Goal: Information Seeking & Learning: Learn about a topic

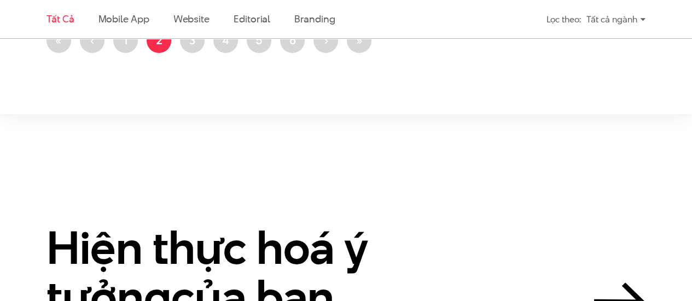
scroll to position [1961, 0]
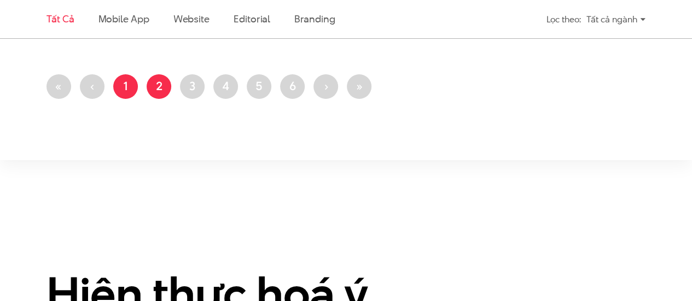
click at [120, 82] on link "Trang 1" at bounding box center [125, 86] width 25 height 25
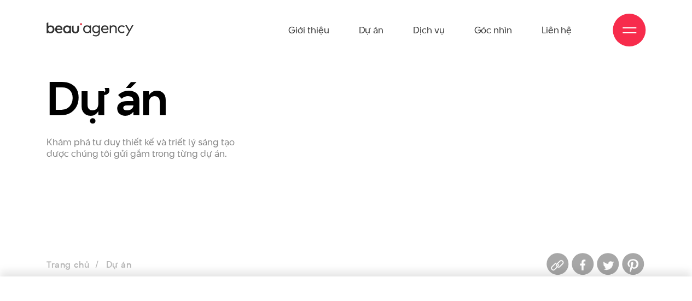
scroll to position [55, 0]
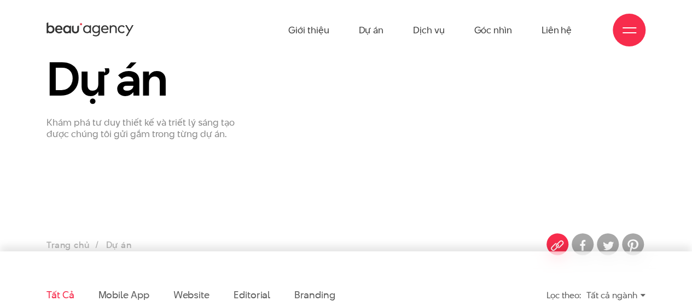
click at [561, 239] on img at bounding box center [558, 246] width 22 height 22
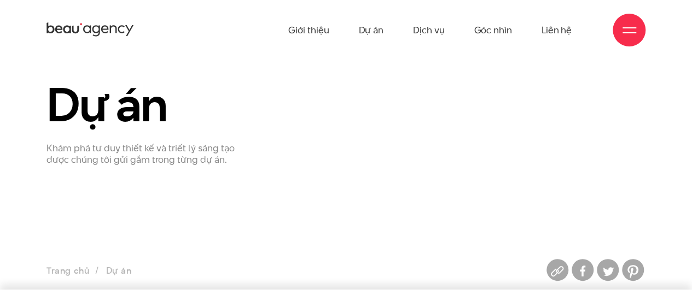
scroll to position [0, 0]
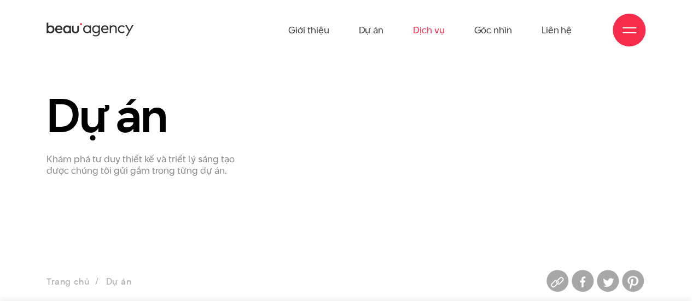
click at [437, 28] on link "Dịch vụ" at bounding box center [428, 30] width 31 height 60
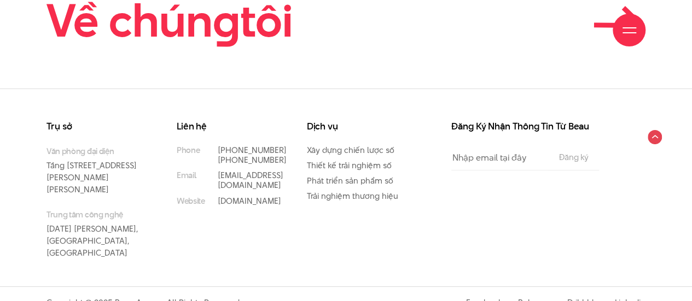
scroll to position [3167, 0]
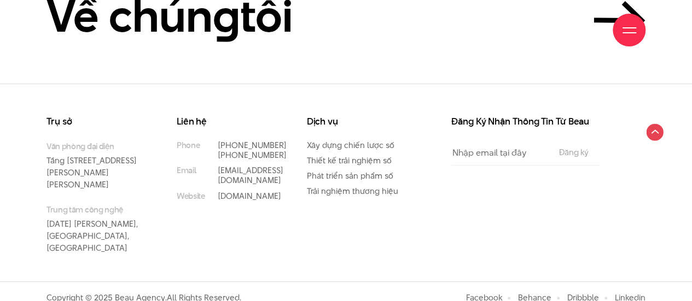
click at [652, 133] on circle at bounding box center [654, 132] width 17 height 17
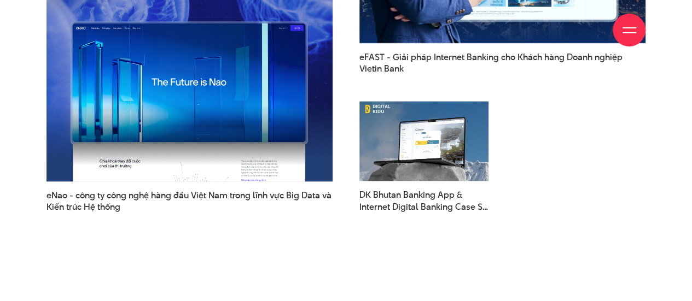
scroll to position [2839, 0]
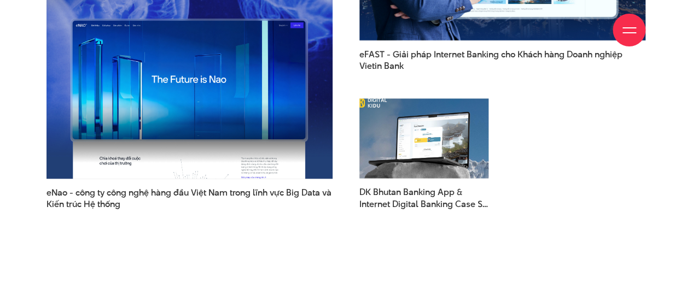
click at [399, 113] on img at bounding box center [424, 139] width 142 height 88
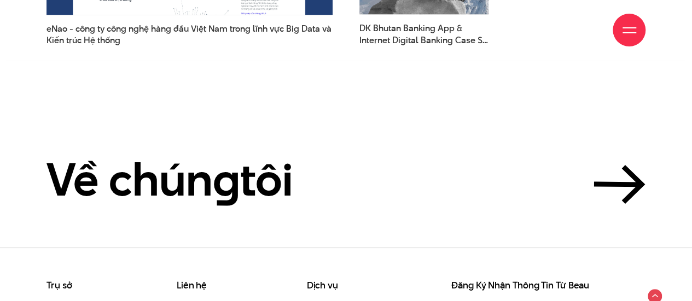
scroll to position [3167, 0]
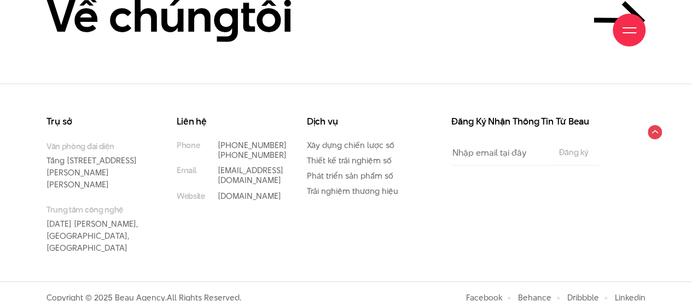
click at [256, 32] on div "Giới thiệu Dự án Dịch vụ Góc nhìn Liên hệ" at bounding box center [346, 30] width 599 height 60
click at [264, 21] on div "Giới thiệu Dự án Dịch vụ Góc nhìn Liên hệ" at bounding box center [346, 30] width 599 height 60
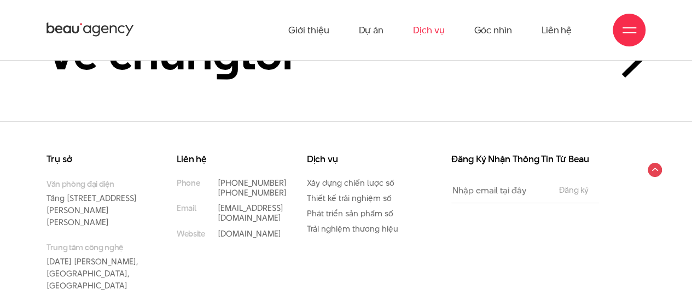
scroll to position [3112, 0]
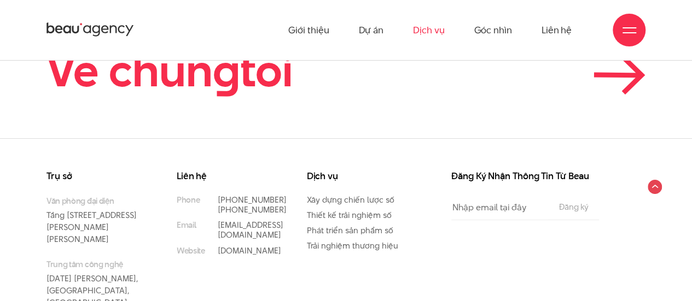
click at [637, 78] on icon at bounding box center [633, 75] width 18 height 36
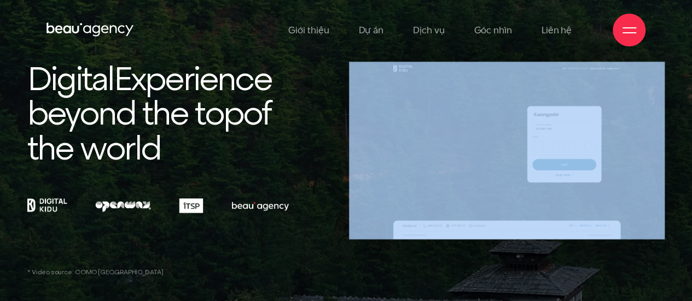
drag, startPoint x: 330, startPoint y: 138, endPoint x: 357, endPoint y: 155, distance: 31.3
click at [357, 155] on div "Digital Experience beyond the top of the world" at bounding box center [346, 151] width 644 height 178
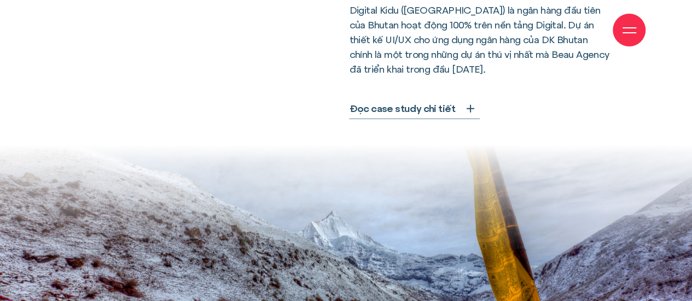
scroll to position [527, 0]
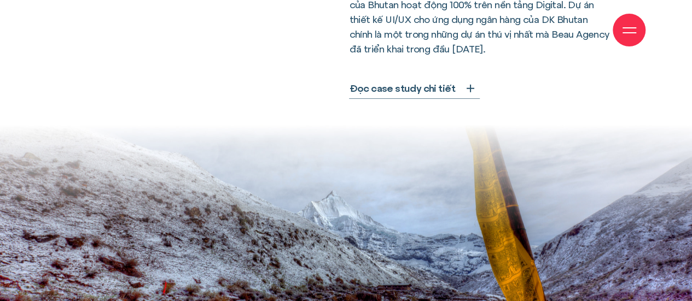
click at [430, 81] on span "Đọc case study chi tiết" at bounding box center [402, 88] width 106 height 15
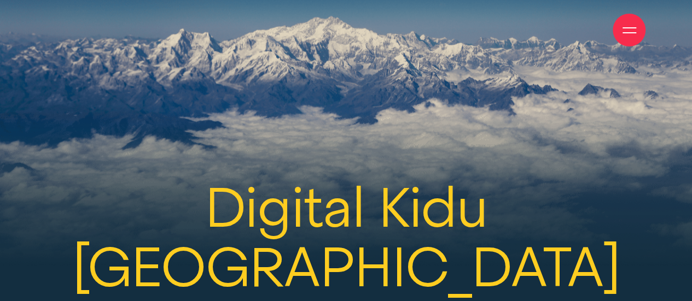
scroll to position [13802, 0]
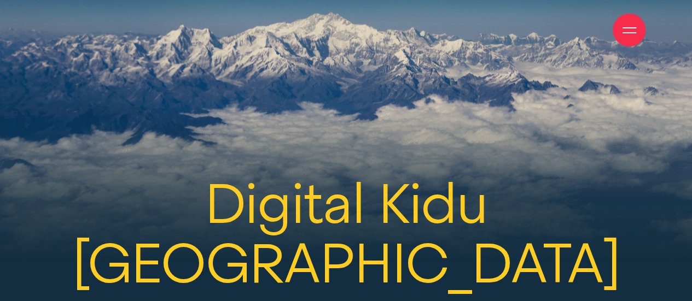
drag, startPoint x: 120, startPoint y: 30, endPoint x: 344, endPoint y: 88, distance: 230.7
click at [553, 175] on h2 "Digital Kidu Bhutan Banking App & Internet Banking Case Study" at bounding box center [345, 294] width 637 height 239
drag, startPoint x: 616, startPoint y: 167, endPoint x: 126, endPoint y: 28, distance: 509.1
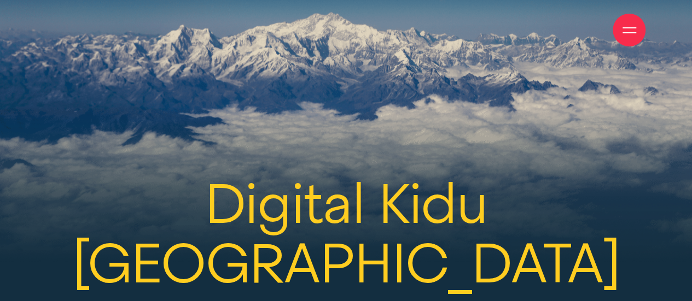
click at [221, 175] on h2 "Digital Kidu Bhutan Banking App & Internet Banking Case Study" at bounding box center [345, 294] width 637 height 239
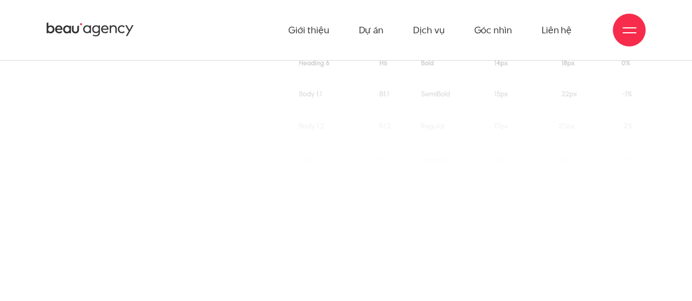
scroll to position [11791, 0]
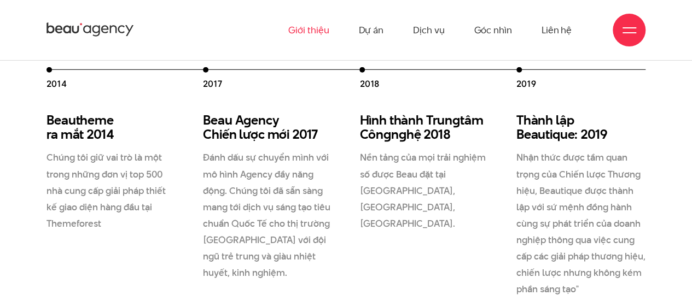
scroll to position [1591, 0]
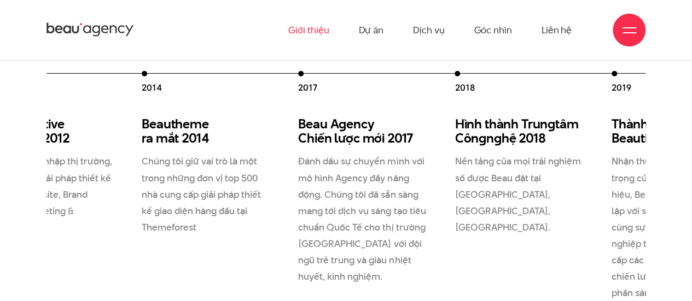
drag, startPoint x: 202, startPoint y: 165, endPoint x: 304, endPoint y: 170, distance: 101.4
click at [304, 170] on div "2012 Beau Creative thành lập 2012 Chúng tôi gia nhập thị trường, và cung cấp gi…" at bounding box center [376, 186] width 783 height 230
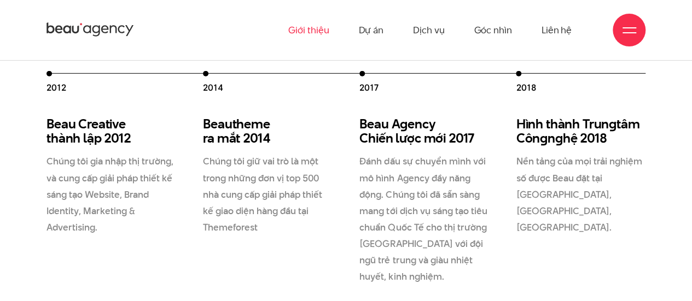
drag, startPoint x: 310, startPoint y: 176, endPoint x: 262, endPoint y: 185, distance: 48.6
click at [277, 182] on div "2012 Beau Creative thành lập 2012 Chúng tôi gia nhập thị trường, và cung cấp gi…" at bounding box center [438, 186] width 783 height 230
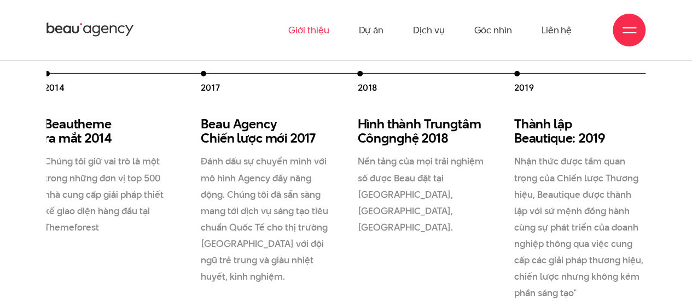
drag, startPoint x: 407, startPoint y: 172, endPoint x: 276, endPoint y: 180, distance: 131.5
click at [316, 180] on div "2012 Beau Creative thành lập 2012 Chúng tôi gia nhập thị trường, và cung cấp gi…" at bounding box center [279, 186] width 783 height 230
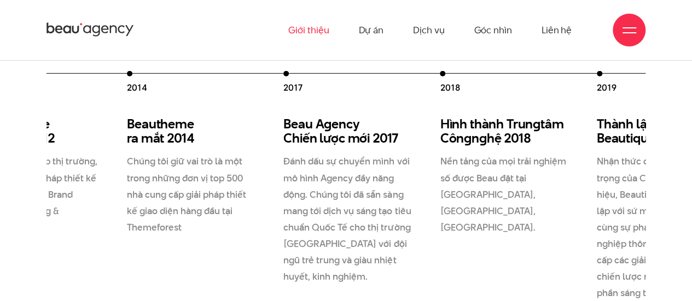
click at [450, 223] on div "2012 Beau Creative thành lập 2012 Chúng tôi gia nhập thị trường, và cung cấp gi…" at bounding box center [361, 186] width 783 height 230
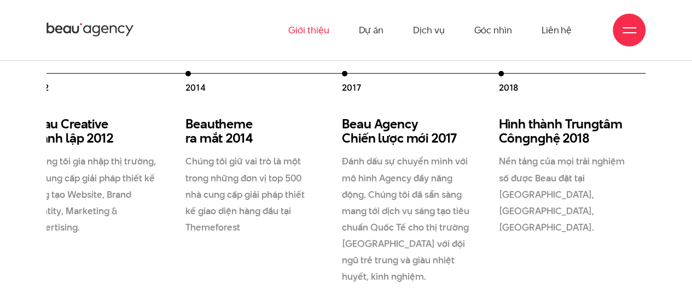
click at [450, 223] on p "Đánh dấu sự chuyển mình với mô hình Agency đầy năng động. Chúng tôi đã sẵn sàng…" at bounding box center [406, 219] width 129 height 132
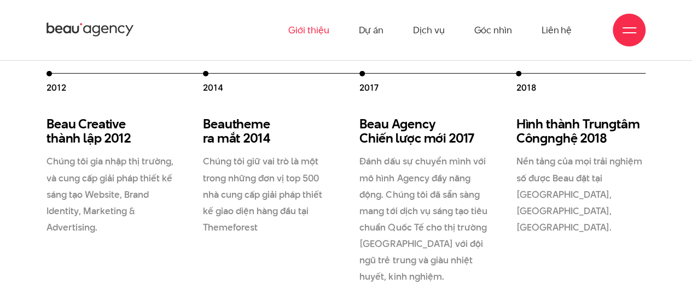
click at [445, 206] on div "2012 Beau Creative thành lập 2012 Chúng tôi gia nhập thị trường, và cung cấp gi…" at bounding box center [438, 186] width 783 height 230
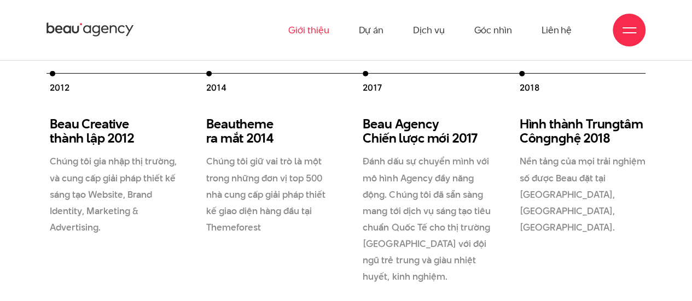
drag, startPoint x: 291, startPoint y: 217, endPoint x: 329, endPoint y: 210, distance: 39.1
click at [328, 208] on p "Chúng tôi giữ vai trò là một trong những đơn vị top 500 nhà cung cấp giải pháp …" at bounding box center [270, 194] width 129 height 82
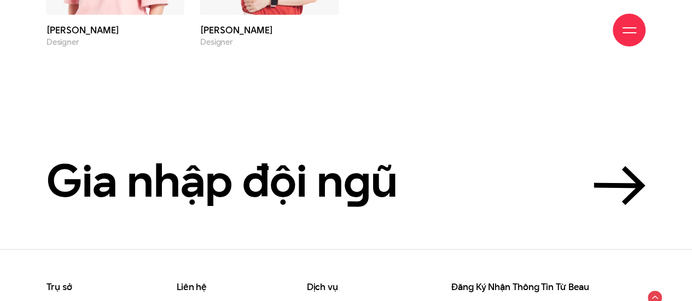
scroll to position [3780, 0]
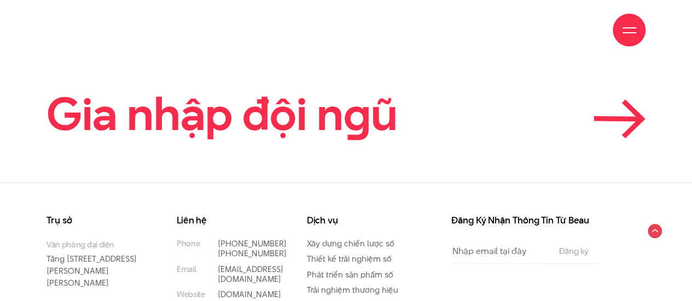
click at [278, 134] on h2 "Gia nhập đội n g ũ" at bounding box center [222, 114] width 351 height 49
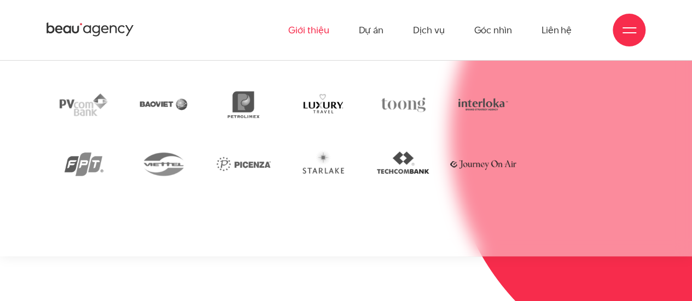
scroll to position [2495, 0]
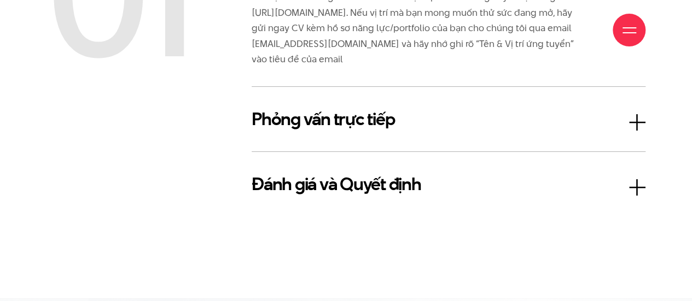
scroll to position [1915, 0]
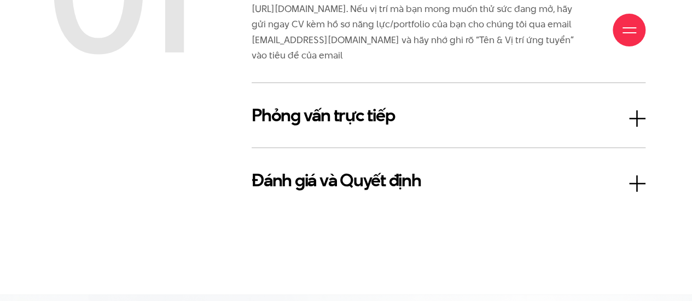
click at [368, 115] on h3 "Phỏng vấn trực tiếp" at bounding box center [449, 115] width 394 height 26
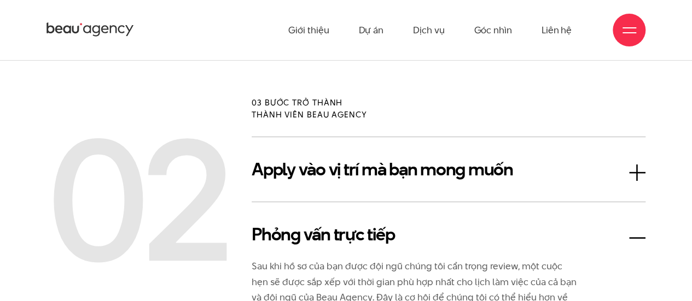
scroll to position [1642, 0]
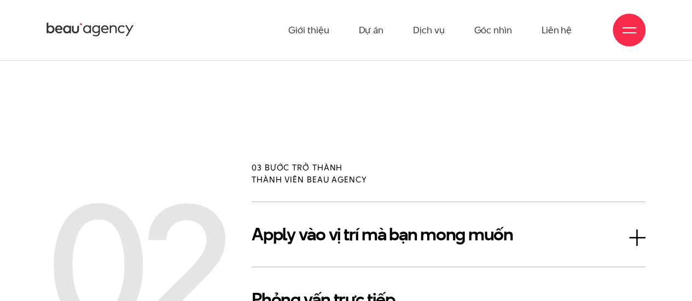
click at [317, 242] on h3 "Apply vào vị trí mà bạn mong muốn" at bounding box center [449, 235] width 394 height 26
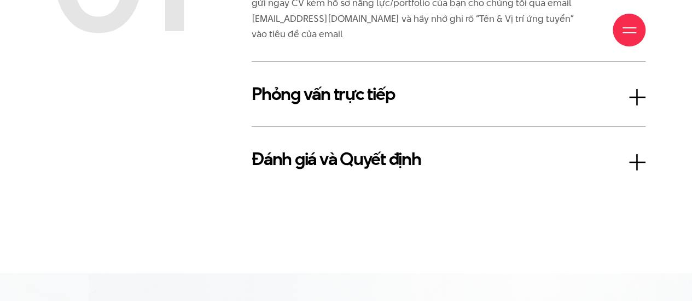
scroll to position [2025, 0]
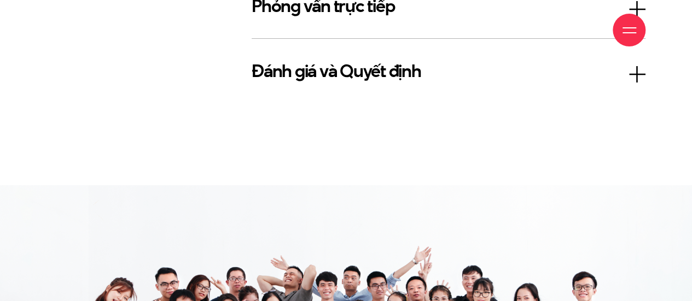
click at [302, 85] on div "Đánh giá và Quyết định Chúng tôi luôn đánh giá ứng viên tiềm năng dựa trên hai …" at bounding box center [449, 70] width 394 height 65
click at [275, 62] on h3 "Đánh giá và Quyết định" at bounding box center [449, 71] width 394 height 26
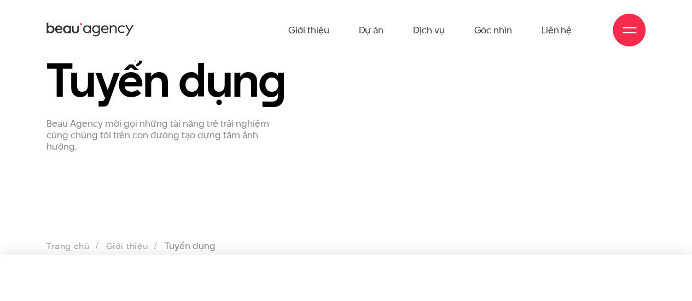
scroll to position [55, 0]
